Goal: Information Seeking & Learning: Learn about a topic

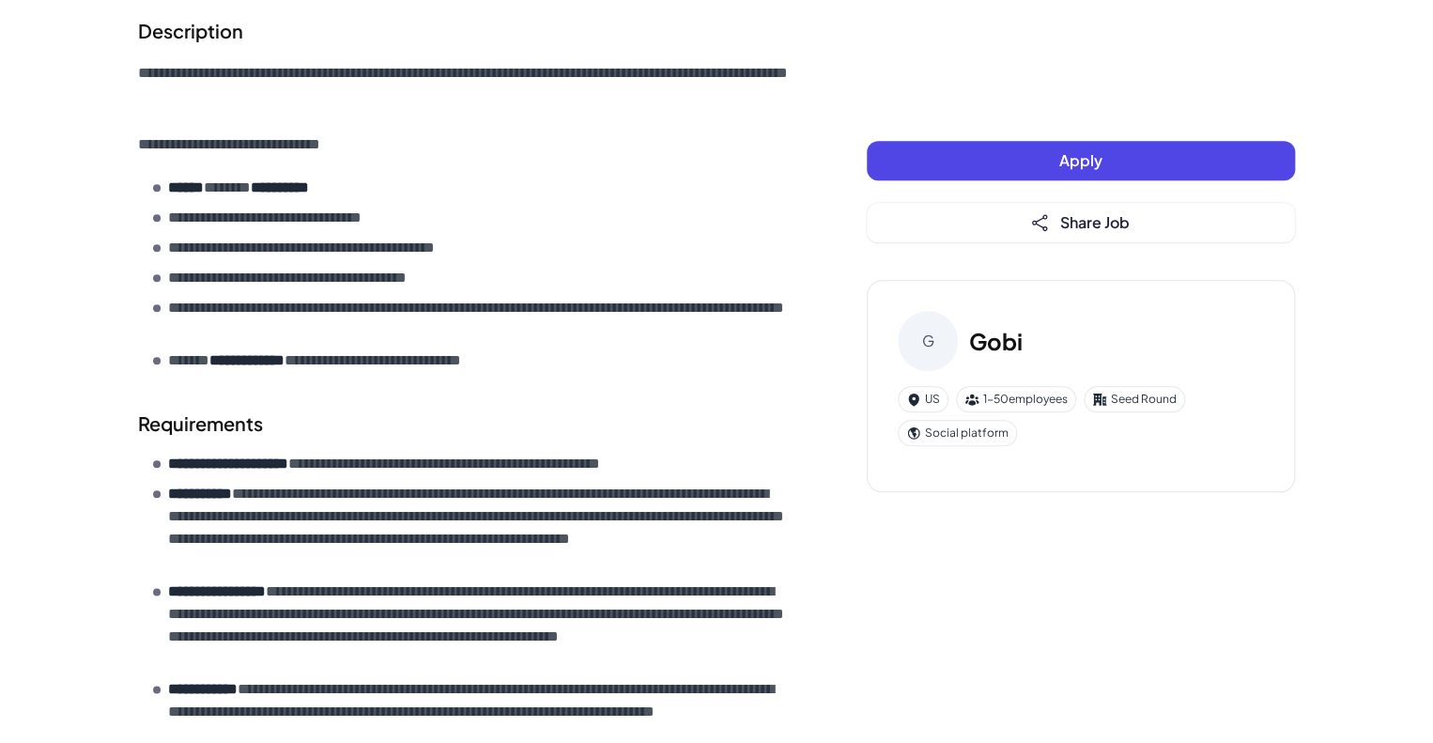
scroll to position [802, 0]
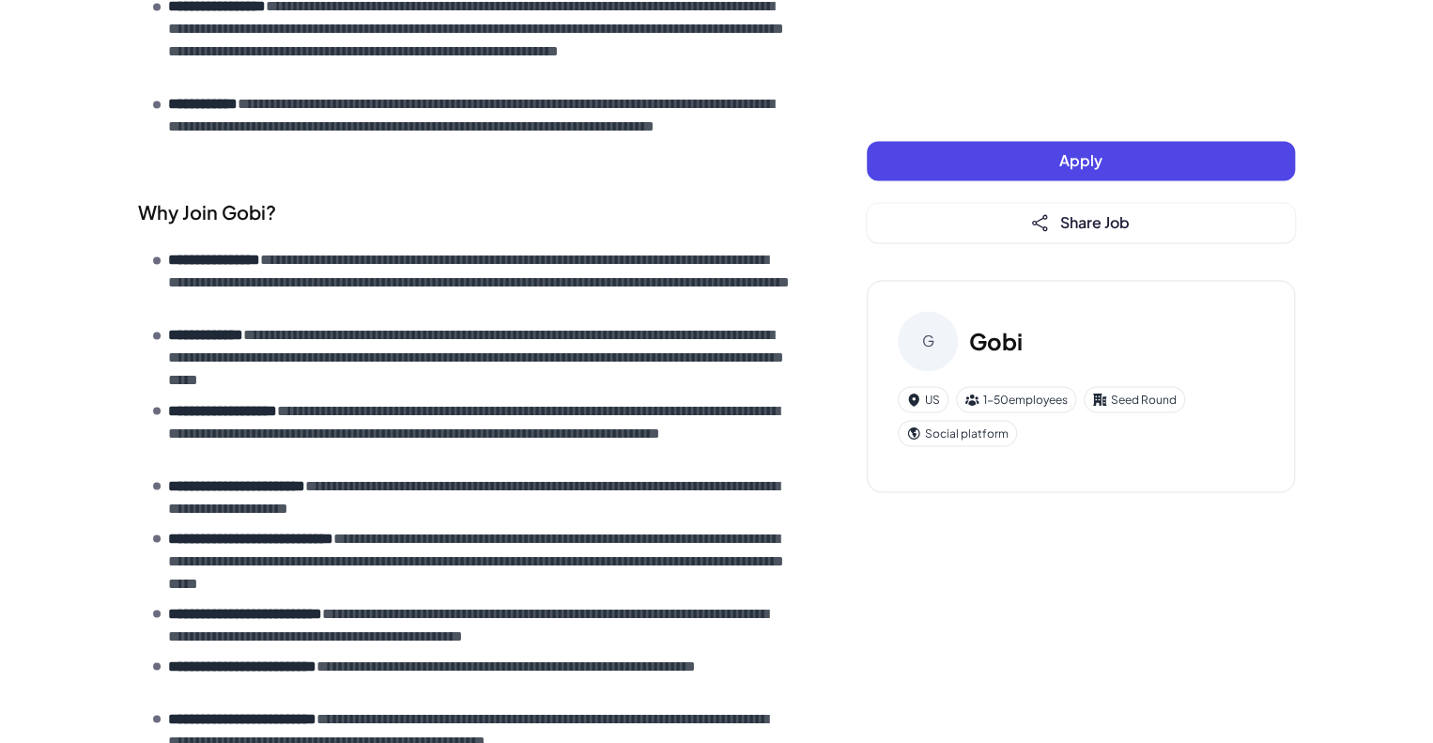
scroll to position [1390, 0]
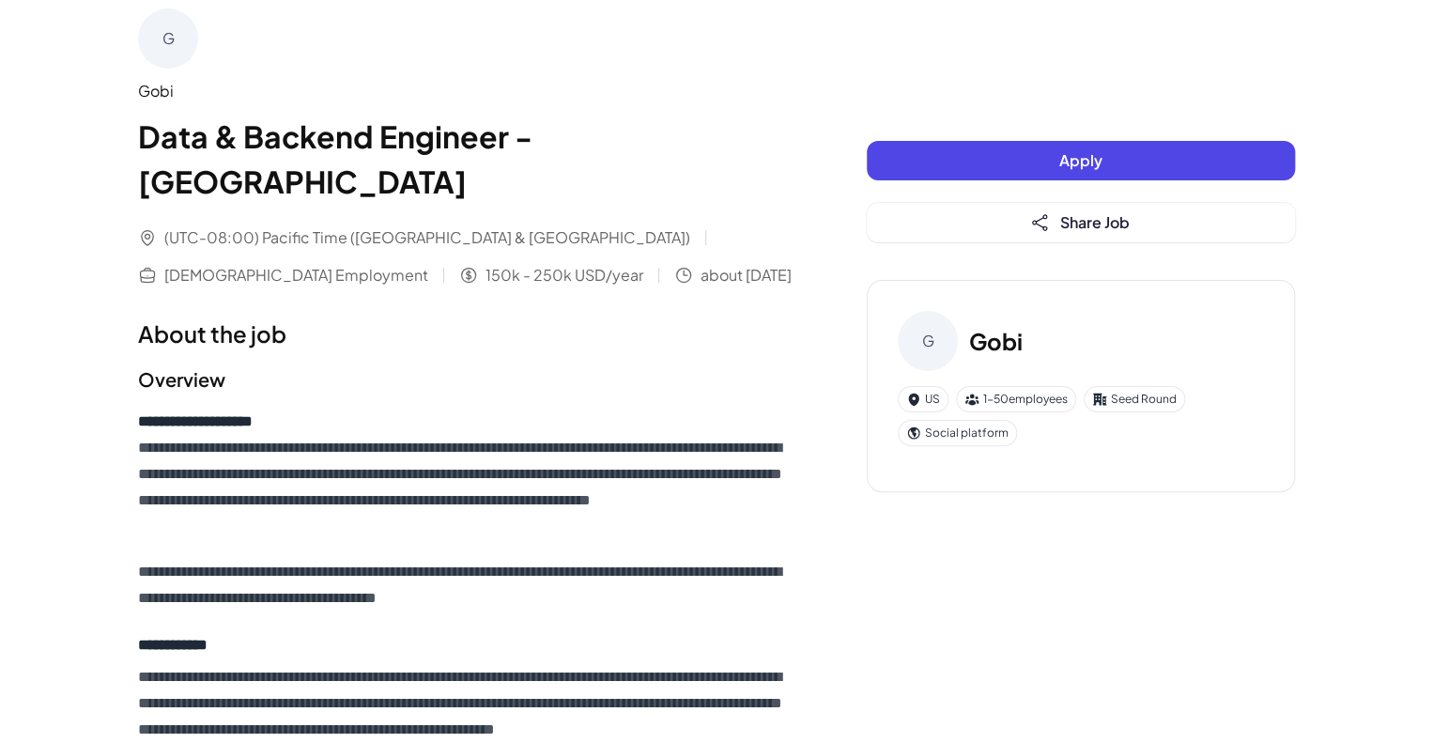
scroll to position [23, 0]
